Goal: Communication & Community: Answer question/provide support

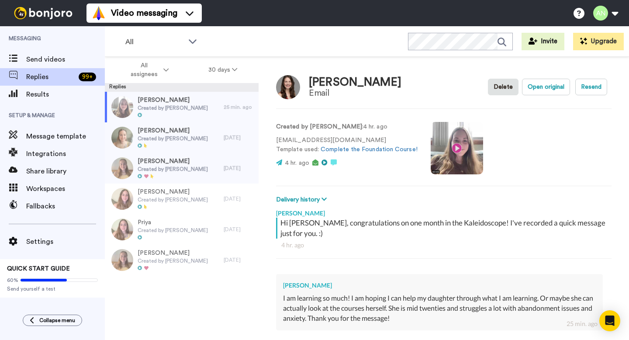
type textarea "x"
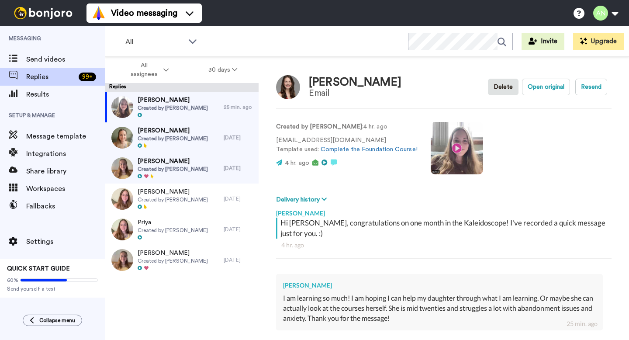
scroll to position [100, 0]
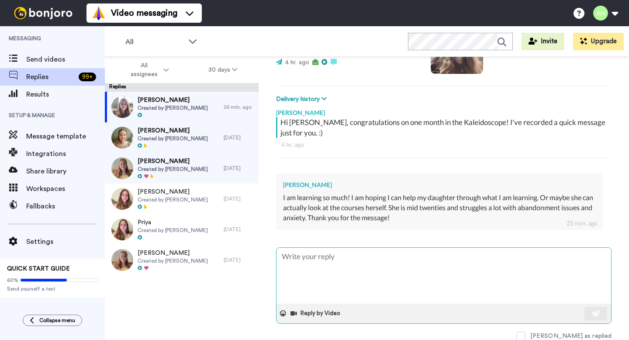
click at [323, 259] on textarea at bounding box center [443, 276] width 334 height 56
type textarea "I"
type textarea "x"
type textarea "I"
type textarea "x"
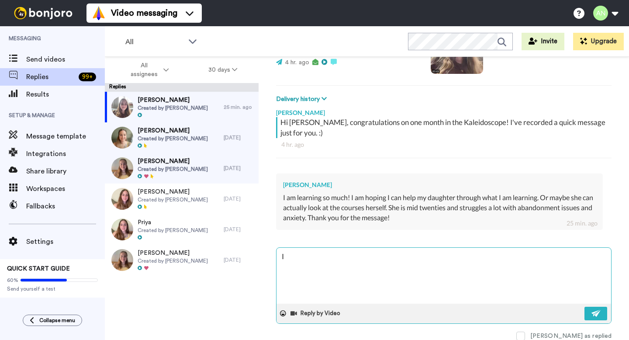
type textarea "I b"
type textarea "x"
type textarea "I be"
type textarea "x"
type textarea "I bet"
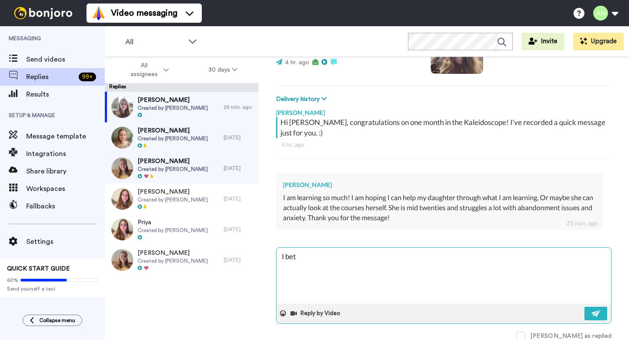
type textarea "x"
type textarea "I bet"
type textarea "x"
type textarea "I bet t"
type textarea "x"
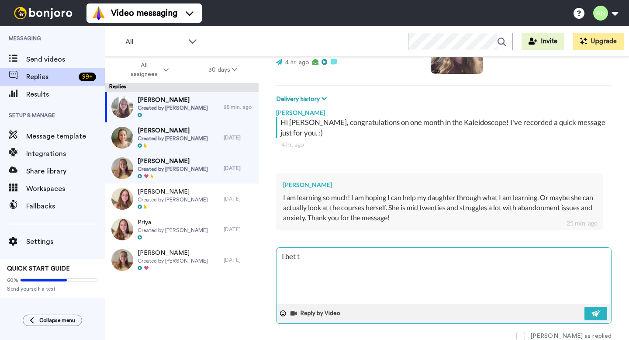
type textarea "I bet te"
type textarea "x"
type textarea "I bet tec"
type textarea "x"
type textarea "I bet tech"
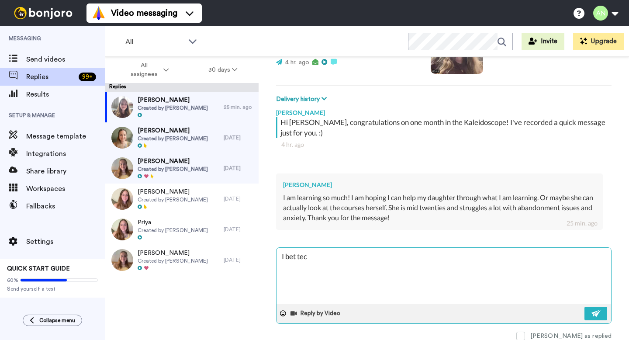
type textarea "x"
type textarea "I bet techi"
type textarea "x"
type textarea "I bet tech"
type textarea "x"
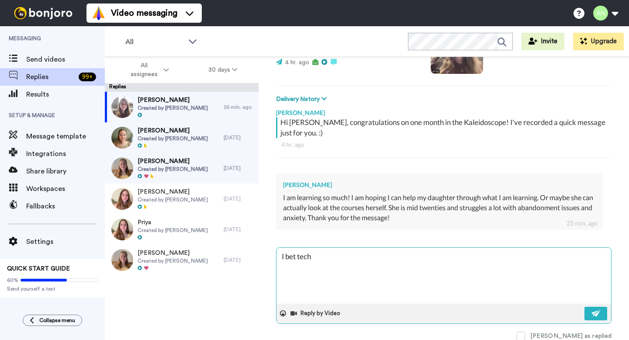
type textarea "I bet tec"
type textarea "x"
type textarea "I bet te"
type textarea "x"
type textarea "I bet tea"
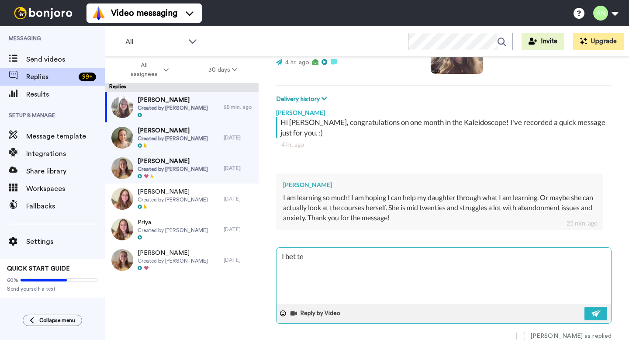
type textarea "x"
type textarea "I bet teac"
type textarea "x"
type textarea "I bet teach"
type textarea "x"
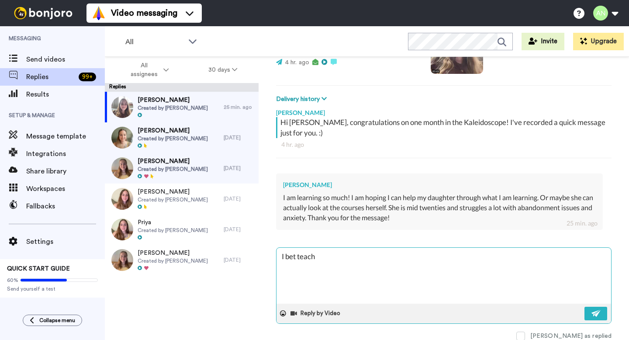
type textarea "I bet teachi"
type textarea "x"
type textarea "I bet teachin"
type textarea "x"
type textarea "I bet teaching"
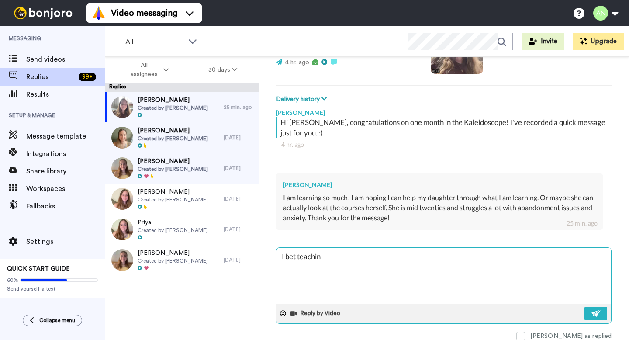
type textarea "x"
type textarea "I bet teaching"
type textarea "x"
type textarea "I bet teaching h"
type textarea "x"
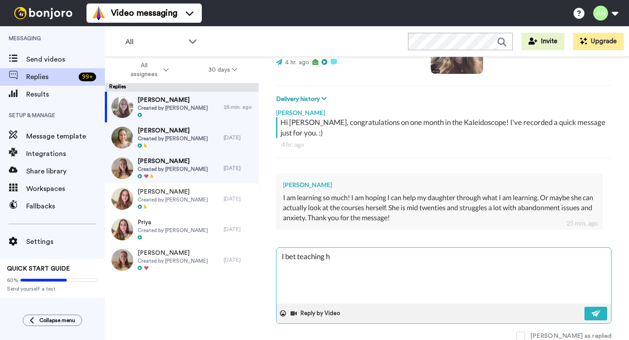
type textarea "I bet teaching he"
type textarea "x"
type textarea "I bet teaching her"
type textarea "x"
type textarea "I bet teaching her"
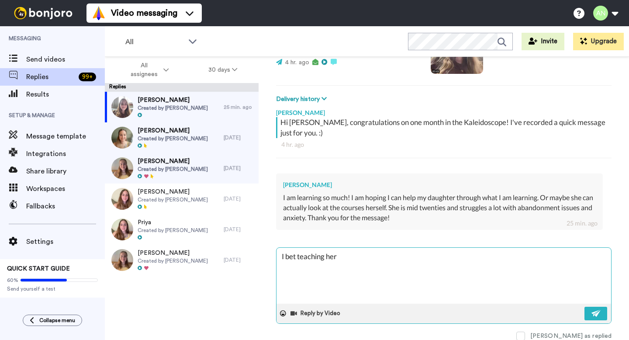
type textarea "x"
type textarea "I bet teaching her t"
type textarea "x"
type textarea "I bet teaching her th"
type textarea "x"
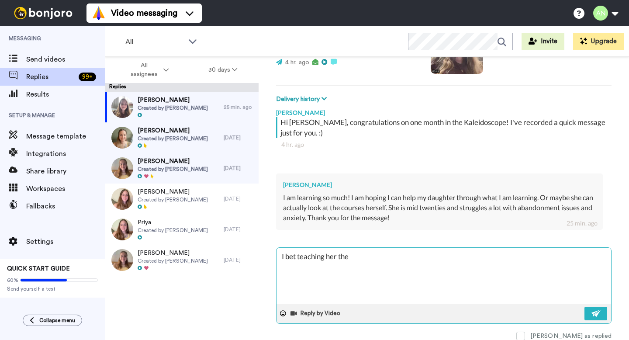
type textarea "I bet teaching her the"
type textarea "x"
type textarea "I bet teaching her the M"
type textarea "x"
type textarea "I bet teaching her the MO"
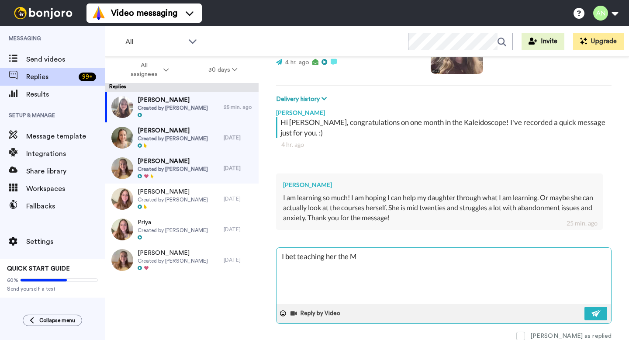
type textarea "x"
type textarea "I bet teaching her the MOd"
type textarea "x"
type textarea "I bet teaching her the MOde"
type textarea "x"
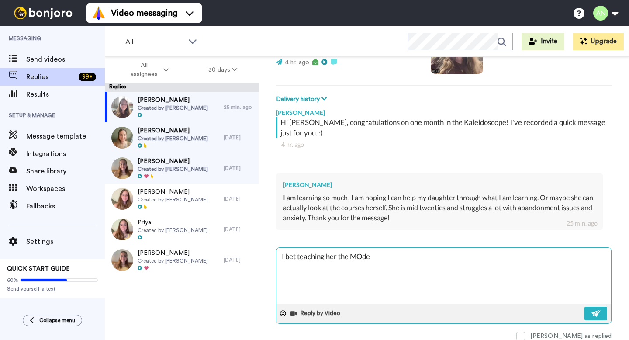
type textarea "I bet teaching her the MOdel"
type textarea "x"
type textarea "I bet teaching her the MOdel"
type textarea "x"
type textarea "I bet teaching her the MOdel"
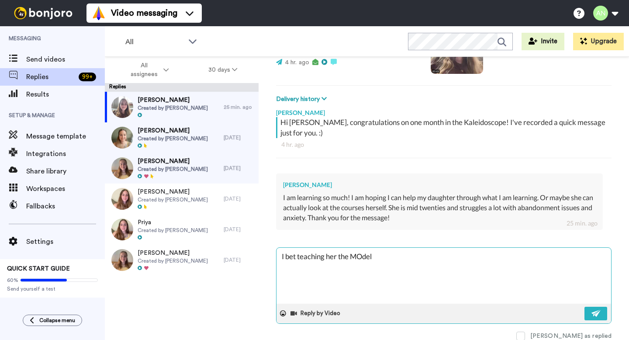
type textarea "x"
type textarea "I bet teaching her the MOde"
type textarea "x"
type textarea "I bet teaching her the MOd"
type textarea "x"
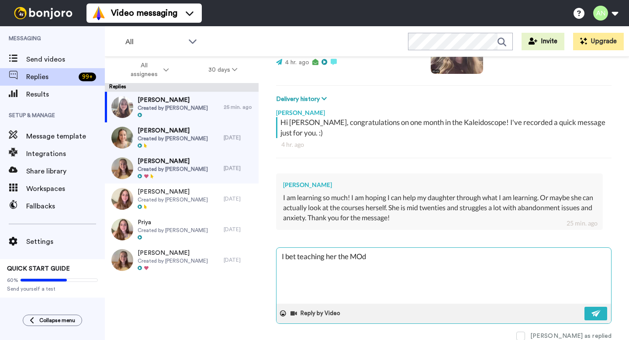
type textarea "I bet teaching her the MO"
type textarea "x"
type textarea "I bet teaching her the M"
type textarea "x"
type textarea "I bet teaching her the Mo"
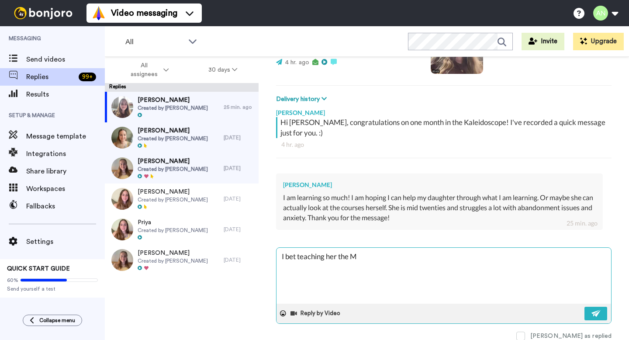
type textarea "x"
type textarea "I bet teaching her the Mod"
type textarea "x"
type textarea "I bet teaching her the Mode"
type textarea "x"
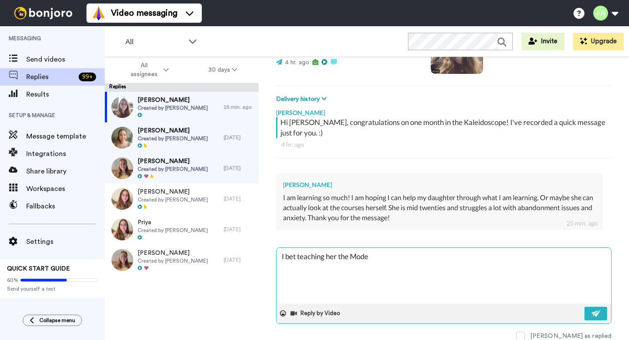
type textarea "I bet teaching her the Model"
type textarea "x"
type textarea "I bet teaching her the Model"
type textarea "x"
type textarea "I bet teaching her the Model T"
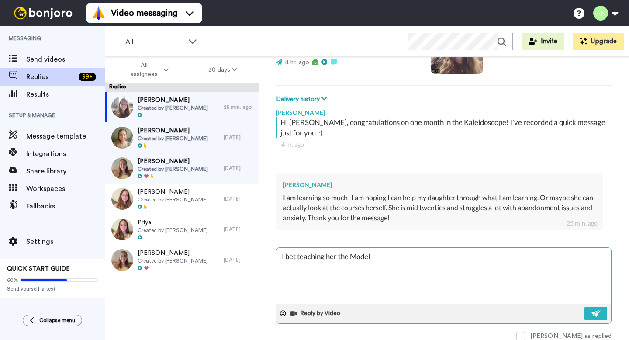
type textarea "x"
type textarea "I bet teaching her the Model To"
type textarea "x"
type textarea "I bet teaching her the Model Too"
type textarea "x"
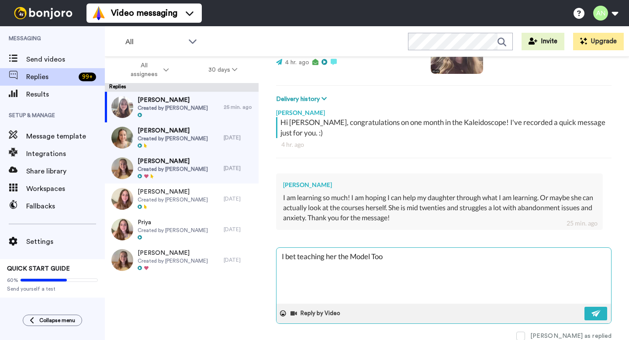
type textarea "I bet teaching her the Model Tool"
type textarea "x"
type textarea "I bet teaching her the Model Tool"
type textarea "x"
type textarea "I bet teaching her the Model Tool t"
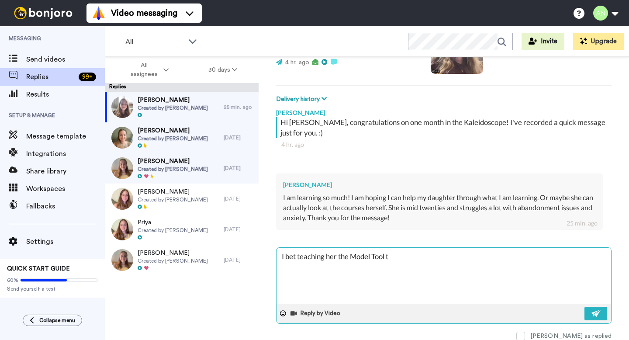
type textarea "x"
type textarea "I bet teaching her the Model Tool th"
type textarea "x"
type textarea "I bet teaching her the Model Tool tha"
type textarea "x"
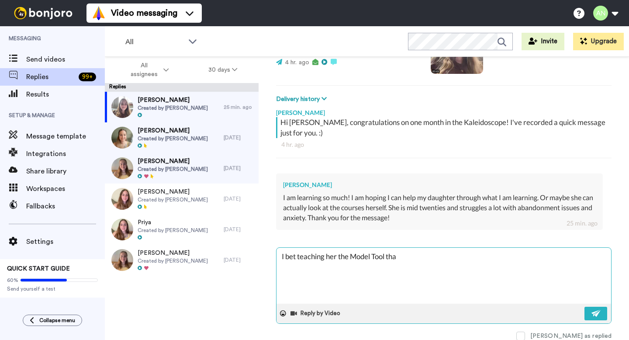
type textarea "I bet teaching her the Model Tool that"
type textarea "x"
type textarea "I bet teaching her the Model Tool that"
type textarea "x"
type textarea "I bet teaching her the Model Tool that n"
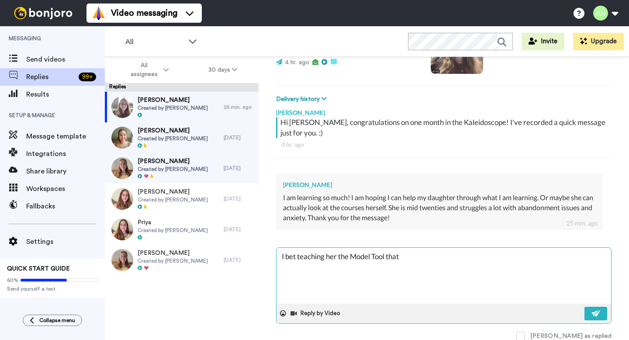
type textarea "x"
type textarea "I bet teaching her the Model Tool that na"
type textarea "x"
type textarea "I bet teaching her the Model Tool that nat"
type textarea "x"
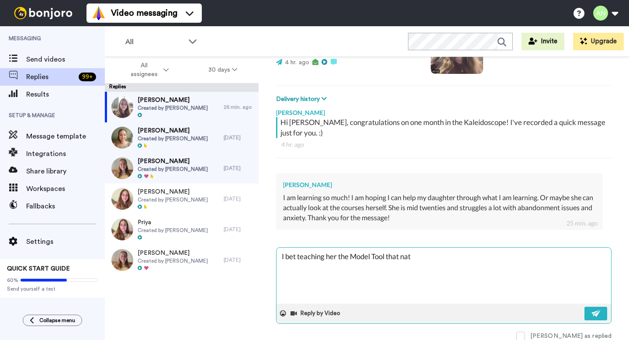
type textarea "I bet teaching her the Model Tool that nata"
type textarea "x"
type textarea "I bet teaching her the Model Tool that [DATE]"
type textarea "x"
type textarea "I bet teaching her the Model Tool that nata"
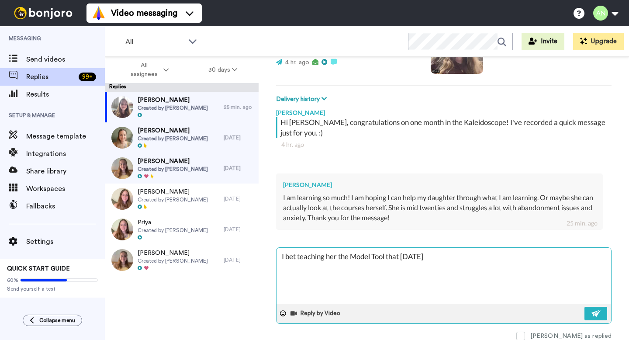
type textarea "x"
type textarea "I bet teaching her the Model Tool that nat"
type textarea "x"
type textarea "I bet teaching her the Model Tool that na"
type textarea "x"
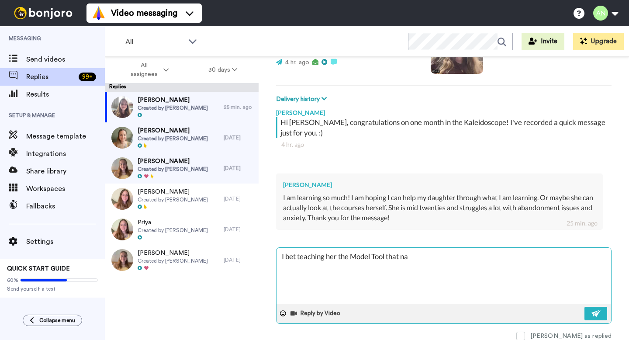
type textarea "I bet teaching her the Model Tool that n"
type textarea "x"
type textarea "I bet teaching her the Model Tool that"
type textarea "x"
type textarea "I bet teaching her the Model Tool that N"
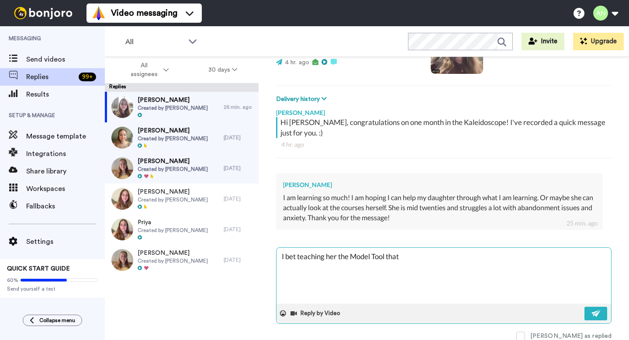
type textarea "x"
type textarea "I bet teaching her the Model Tool that [PERSON_NAME]"
type textarea "x"
type textarea "I bet teaching her the Model Tool that Nat"
type textarea "x"
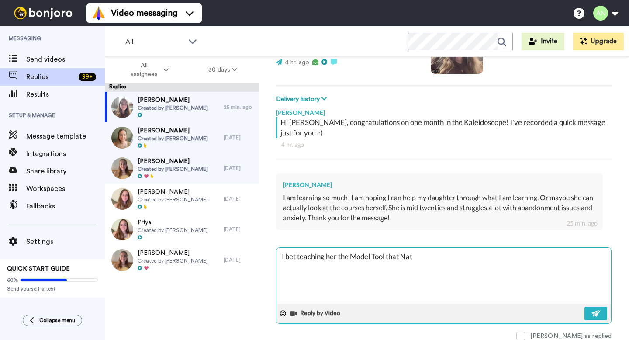
type textarea "I bet teaching her the Model Tool that [PERSON_NAME]"
type textarea "x"
type textarea "I bet teaching her the Model Tool that [GEOGRAPHIC_DATA]"
type textarea "x"
type textarea "I bet teaching her the Model Tool that [PERSON_NAME]"
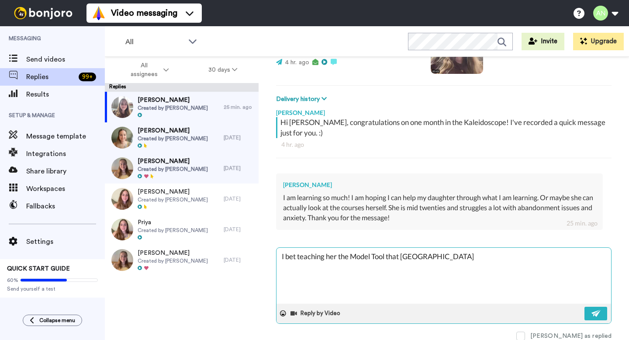
type textarea "x"
type textarea "I bet teaching her the Model Tool that [PERSON_NAME]"
type textarea "x"
type textarea "I bet teaching her the Model Tool that [PERSON_NAME]"
type textarea "x"
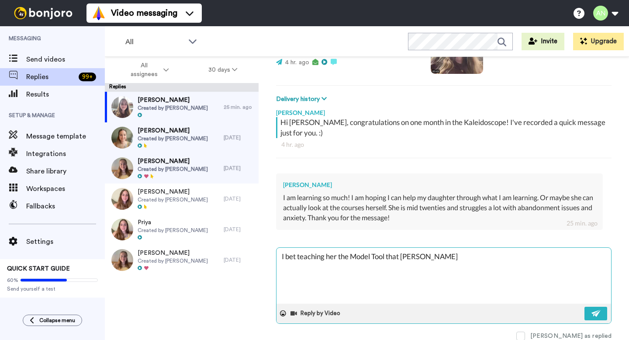
type textarea "I bet teaching her the Model Tool that [PERSON_NAME] u"
type textarea "x"
type textarea "I bet teaching her the Model Tool that [PERSON_NAME]"
type textarea "x"
type textarea "I bet teaching her the Model Tool that [PERSON_NAME] use"
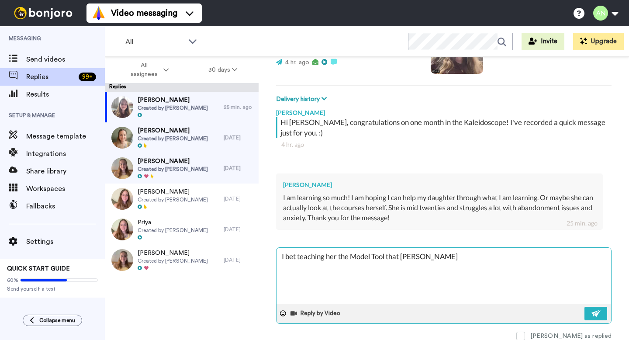
type textarea "x"
type textarea "I bet teaching her the Model Tool that [PERSON_NAME] uses"
type textarea "x"
type textarea "I bet teaching her the Model Tool that [PERSON_NAME] uses"
type textarea "x"
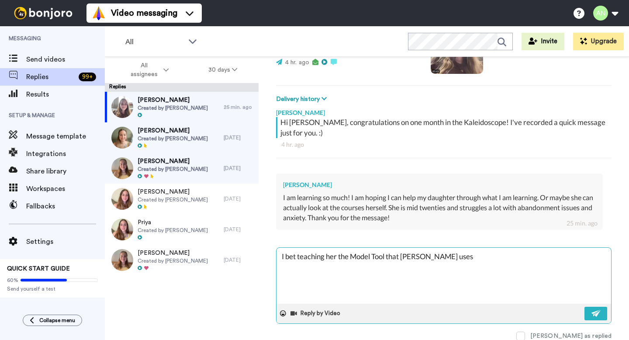
type textarea "I bet teaching her the Model Tool that [PERSON_NAME] uses w"
type textarea "x"
type textarea "I bet teaching her the Model Tool that [PERSON_NAME] uses wo"
type textarea "x"
type textarea "I bet teaching her the Model Tool that [PERSON_NAME] uses wou"
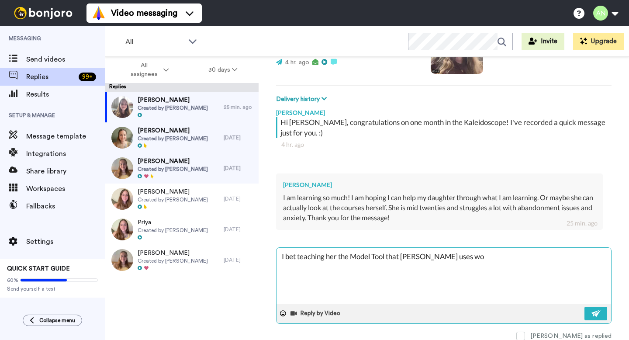
type textarea "x"
type textarea "I bet teaching her the Model Tool that [PERSON_NAME] uses woul"
type textarea "x"
type textarea "I bet teaching her the Model Tool that [PERSON_NAME] uses would"
type textarea "x"
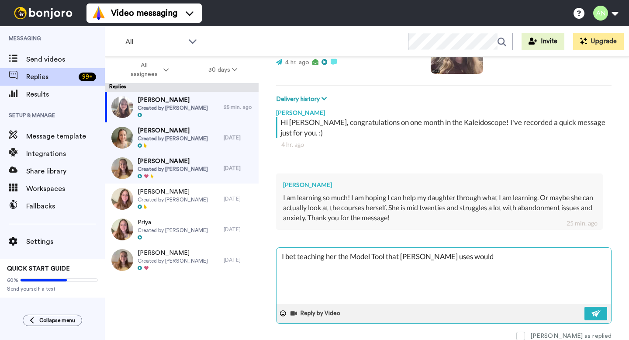
type textarea "I bet teaching her the Model Tool that [PERSON_NAME] uses would"
type textarea "x"
type textarea "I bet teaching her the Model Tool that [PERSON_NAME] uses would b"
type textarea "x"
type textarea "I bet teaching her the Model Tool that [PERSON_NAME] uses would be"
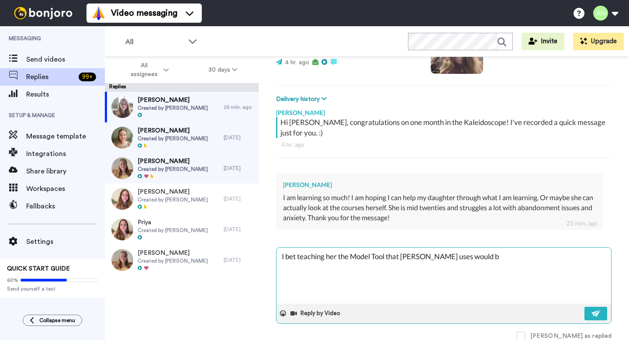
type textarea "x"
type textarea "I bet teaching her the Model Tool that [PERSON_NAME] uses would be"
type textarea "x"
type textarea "I bet teaching her the Model Tool that [PERSON_NAME] uses would be t"
type textarea "x"
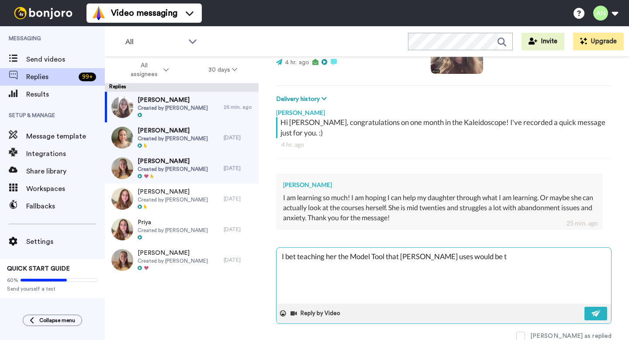
type textarea "I bet teaching her the Model Tool that [PERSON_NAME] uses would be th"
type textarea "x"
type textarea "I bet teaching her the Model Tool that [PERSON_NAME] uses would be the"
type textarea "x"
type textarea "I bet teaching her the Model Tool that [PERSON_NAME] uses would be the"
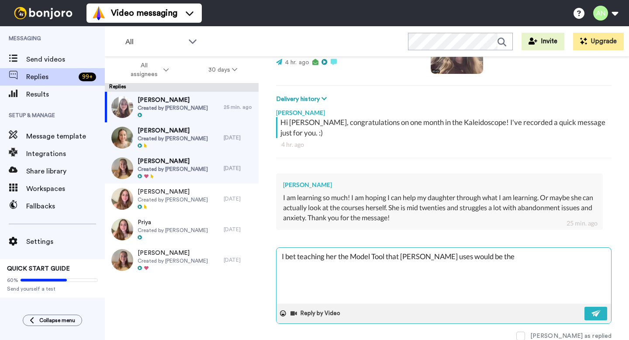
type textarea "x"
type textarea "I bet teaching her the Model Tool that [PERSON_NAME] uses would be the b"
type textarea "x"
type textarea "I bet teaching her the Model Tool that [PERSON_NAME] uses would be the be"
type textarea "x"
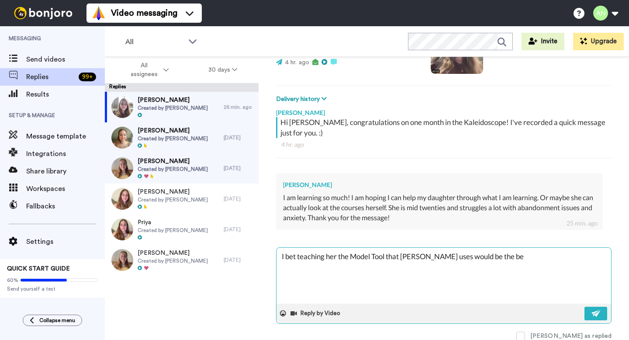
type textarea "I bet teaching her the Model Tool that [PERSON_NAME] uses would be the bes"
type textarea "x"
type textarea "I bet teaching her the Model Tool that [PERSON_NAME] uses would be the best"
type textarea "x"
type textarea "I bet teaching her the Model Tool that [PERSON_NAME] uses would be the best"
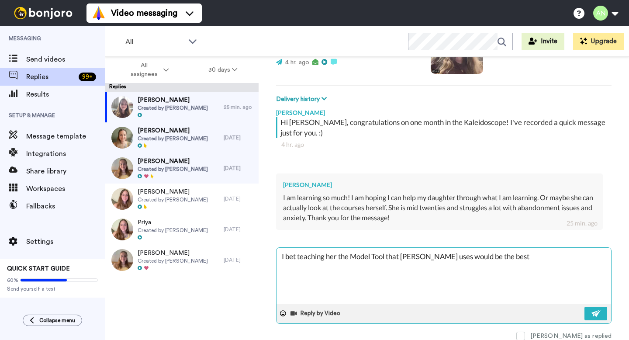
type textarea "x"
type textarea "I bet teaching her the Model Tool that [PERSON_NAME] uses would be the best t"
type textarea "x"
type textarea "I bet teaching her the Model Tool that [PERSON_NAME] uses would be the best th"
type textarea "x"
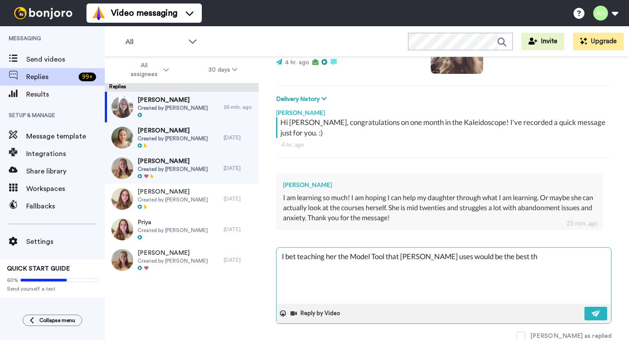
type textarea "I bet teaching her the Model Tool that [PERSON_NAME] uses would be the best thi"
type textarea "x"
type textarea "I bet teaching her the Model Tool that [PERSON_NAME] uses would be the best thin"
type textarea "x"
type textarea "I bet teaching her the Model Tool that [PERSON_NAME] uses would be the best thi…"
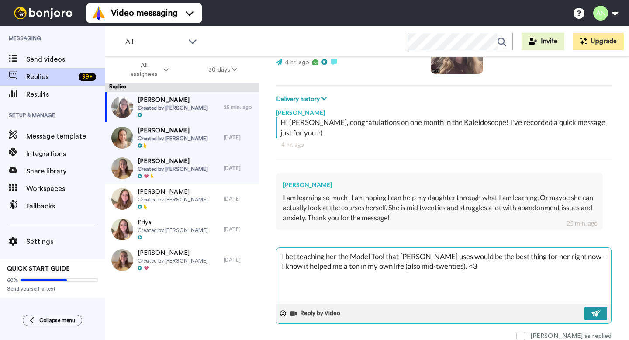
click at [596, 317] on button at bounding box center [595, 313] width 23 height 14
